Goal: Navigation & Orientation: Find specific page/section

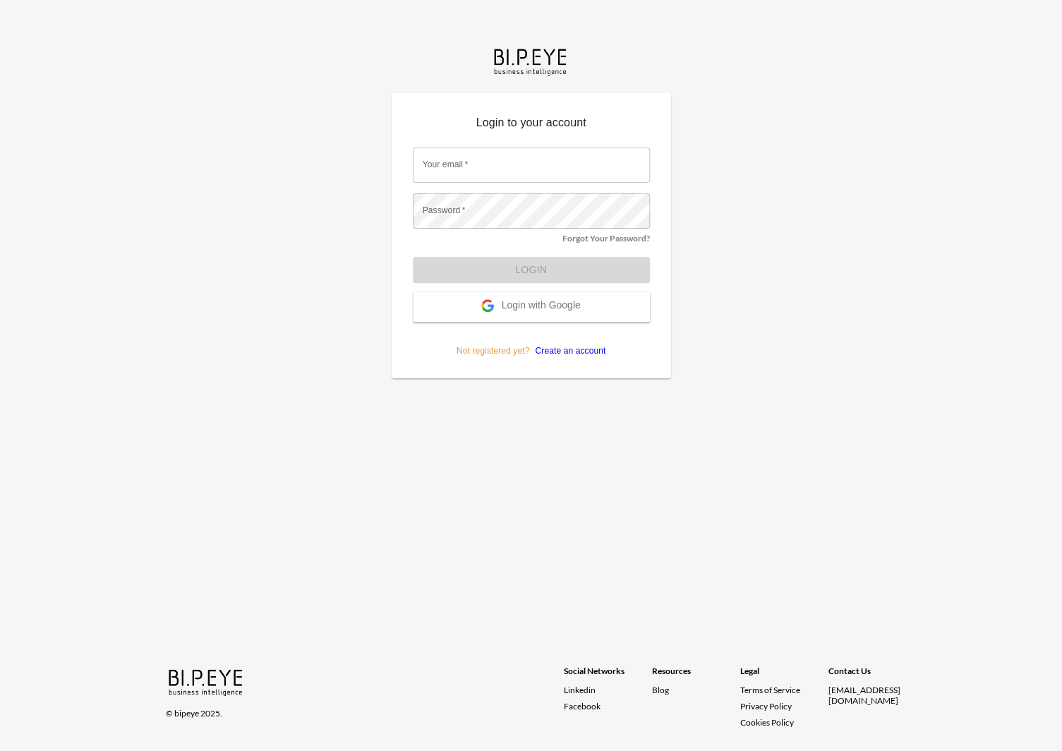
click at [512, 305] on span "Login with Google" at bounding box center [540, 306] width 79 height 14
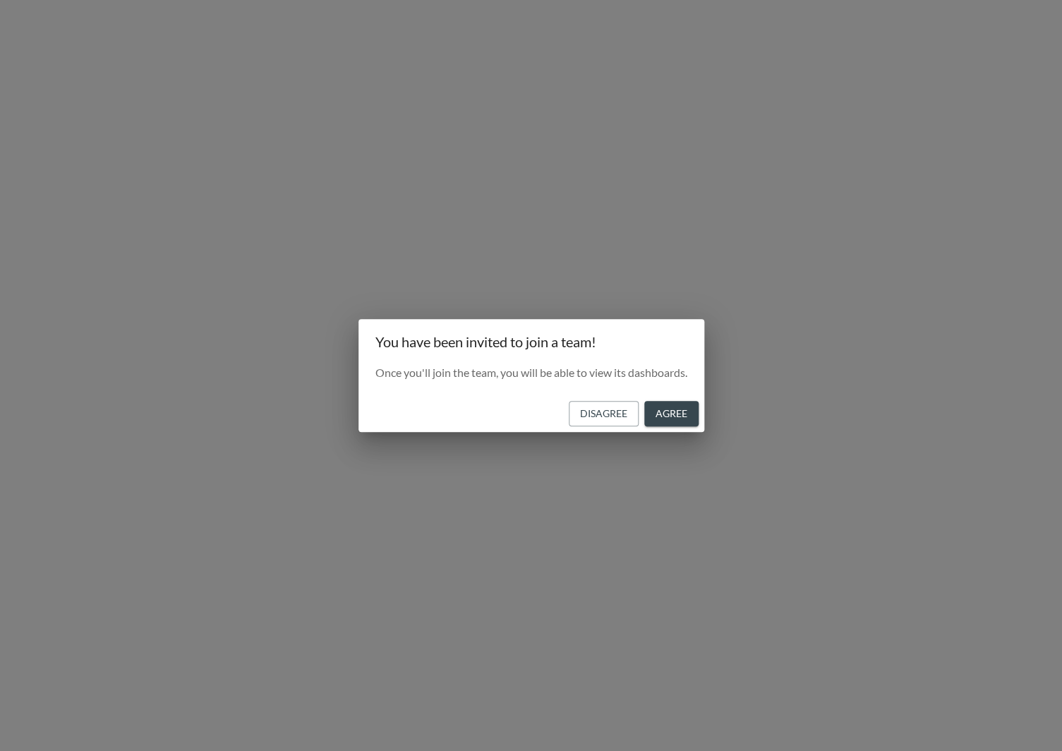
click at [664, 412] on button "Agree" at bounding box center [671, 414] width 54 height 26
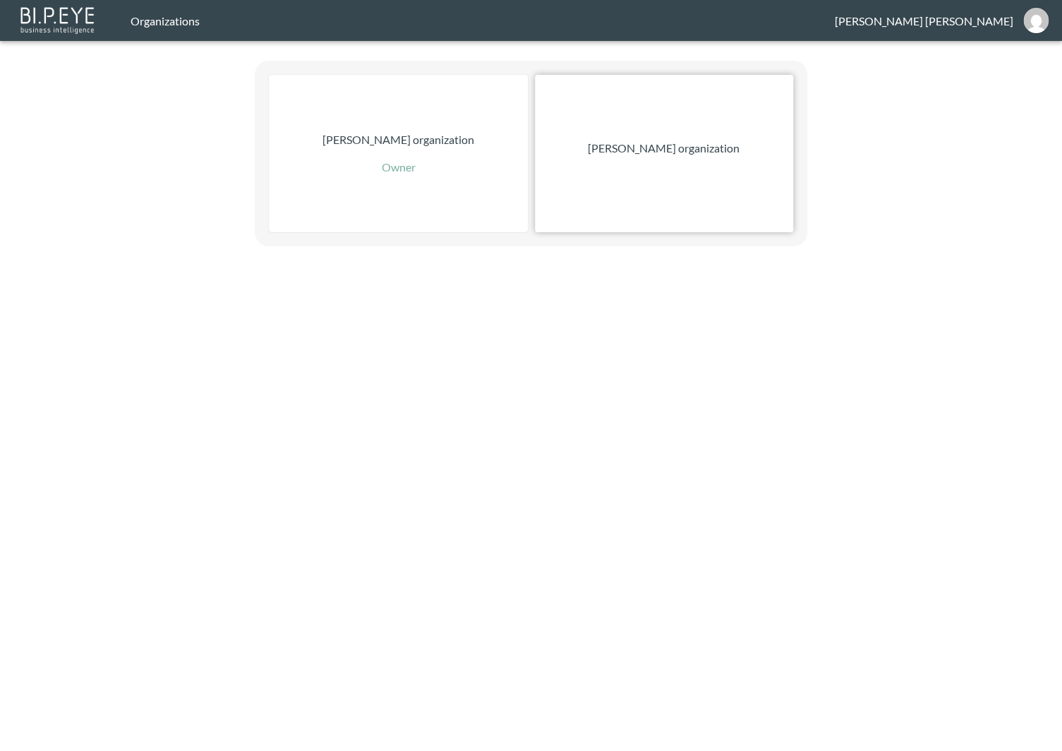
click at [631, 202] on div "[PERSON_NAME] organization" at bounding box center [664, 153] width 258 height 157
